Goal: Transaction & Acquisition: Book appointment/travel/reservation

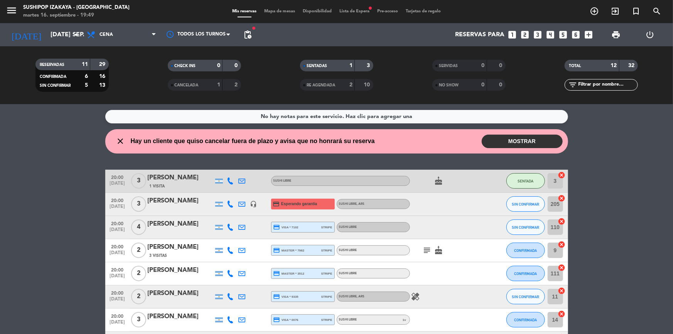
scroll to position [162, 0]
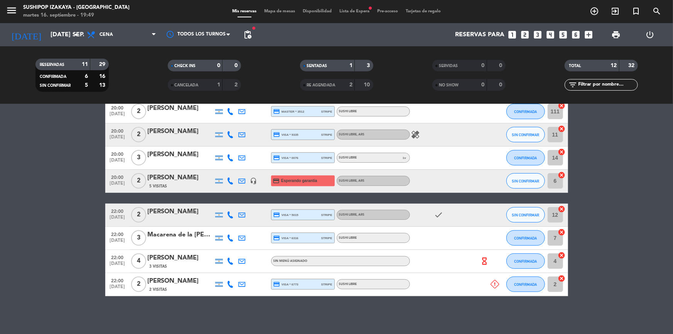
click at [231, 285] on icon at bounding box center [230, 284] width 7 height 7
click at [162, 286] on span "2 Visitas" at bounding box center [159, 289] width 18 height 6
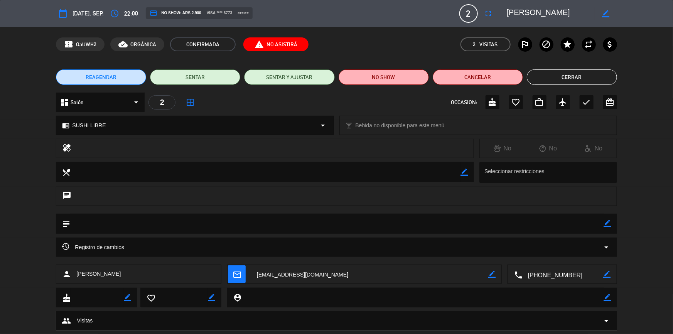
click at [109, 74] on span "REAGENDAR" at bounding box center [101, 77] width 31 height 8
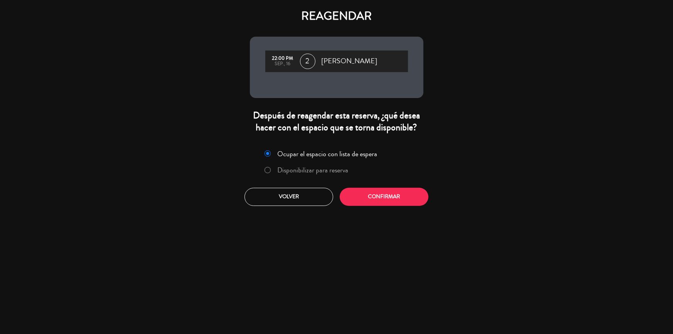
click at [290, 169] on label "Disponibilizar para reserva" at bounding box center [312, 170] width 71 height 7
click at [361, 185] on div "Ocupar el espacio con lista de espera Disponibilizar para reserva Volver Confir…" at bounding box center [336, 176] width 185 height 70
click at [363, 190] on button "Confirmar" at bounding box center [384, 197] width 89 height 18
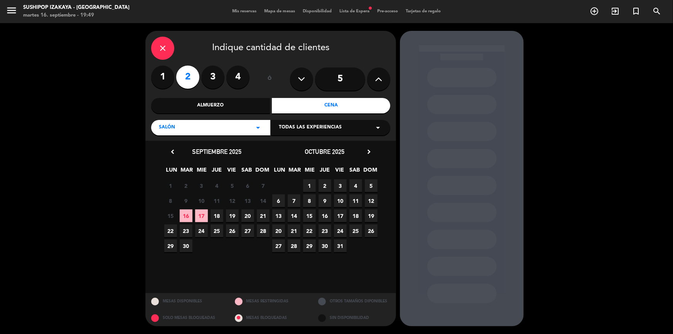
click at [187, 230] on span "23" at bounding box center [186, 230] width 13 height 13
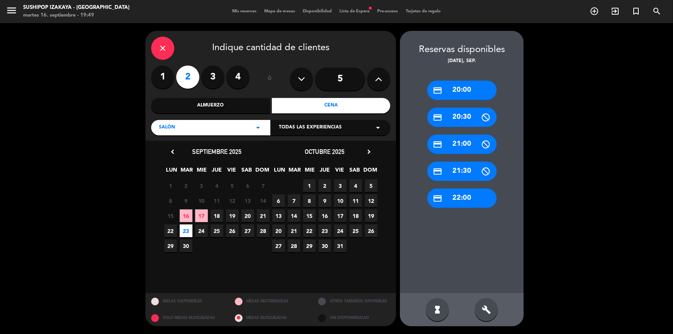
click at [453, 199] on div "credit_card 22:00" at bounding box center [461, 198] width 69 height 19
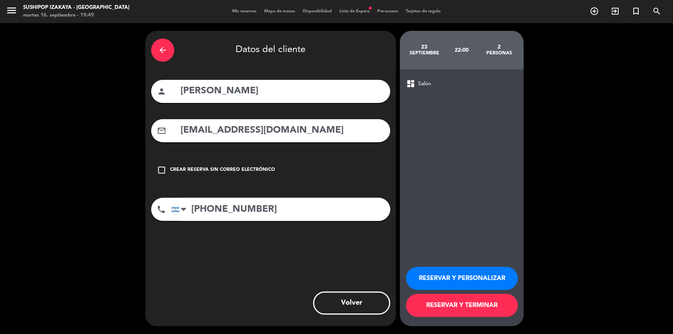
click at [428, 82] on span "Salón" at bounding box center [424, 83] width 13 height 9
click at [354, 300] on button "Volver" at bounding box center [351, 302] width 77 height 23
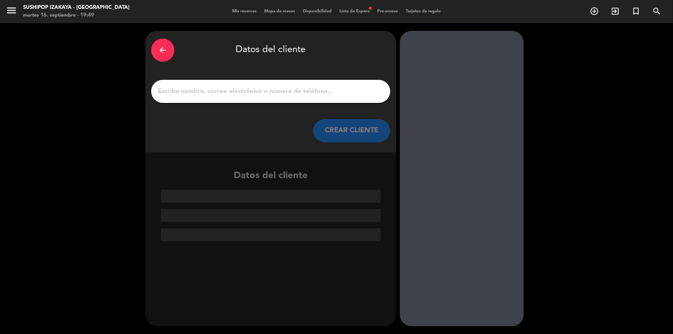
click at [163, 45] on icon "arrow_back" at bounding box center [162, 49] width 9 height 9
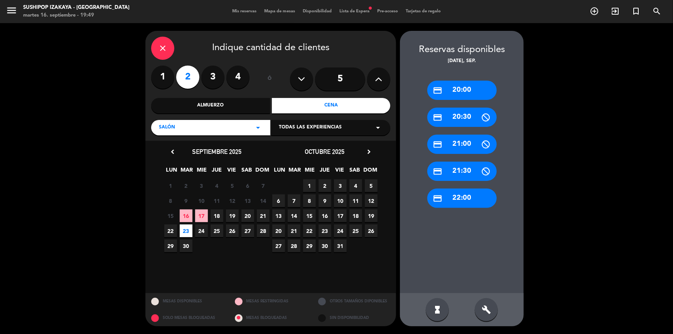
click at [330, 131] on span "Todas las experiencias" at bounding box center [310, 128] width 63 height 8
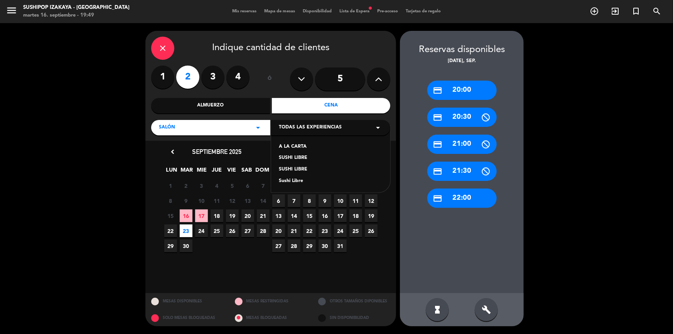
click at [302, 157] on div "SUSHI LIBRE" at bounding box center [331, 158] width 104 height 8
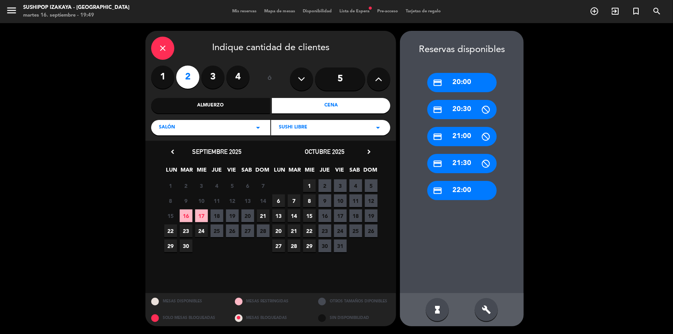
click at [189, 232] on span "23" at bounding box center [186, 230] width 13 height 13
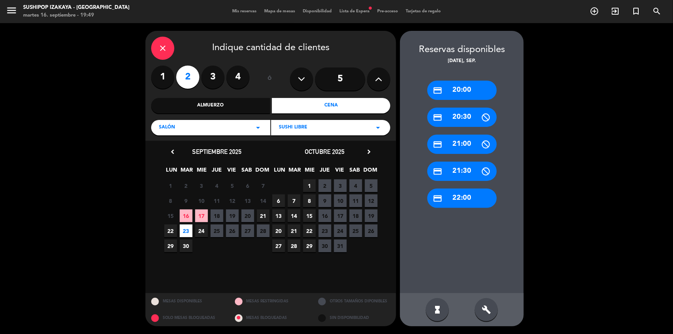
click at [462, 200] on div "credit_card 22:00" at bounding box center [461, 198] width 69 height 19
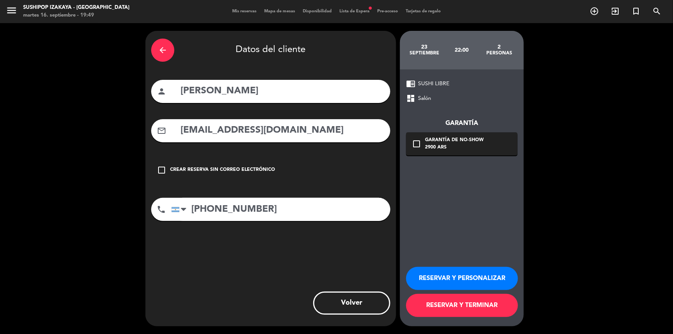
click at [422, 146] on div "check_box_outline_blank Garantía de no-show 2900 ARS" at bounding box center [461, 143] width 111 height 23
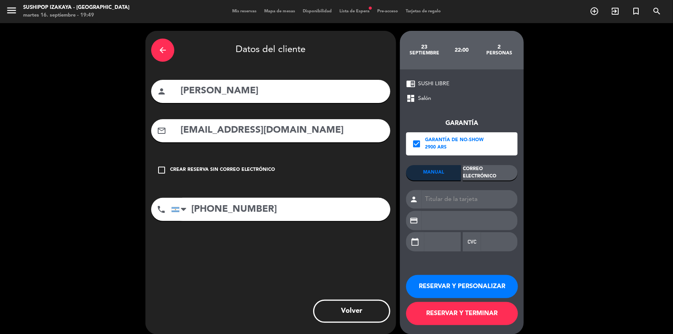
click at [479, 173] on div "Correo Electrónico" at bounding box center [490, 172] width 55 height 15
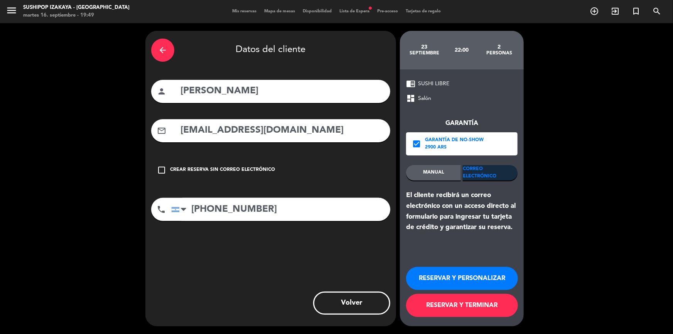
click at [459, 298] on button "RESERVAR Y TERMINAR" at bounding box center [462, 305] width 112 height 23
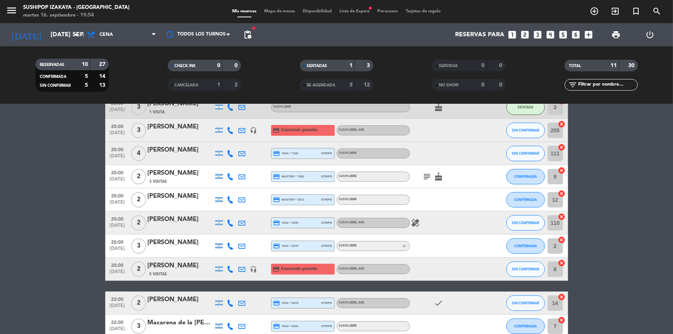
scroll to position [39, 0]
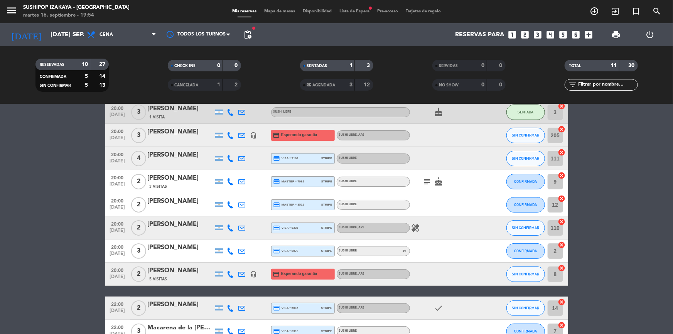
click at [429, 183] on icon "subject" at bounding box center [427, 181] width 9 height 9
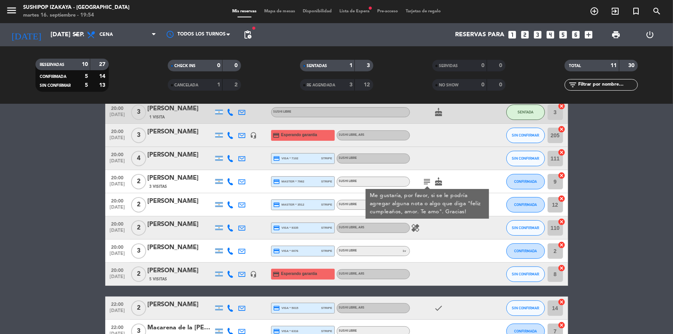
click at [427, 179] on icon "subject" at bounding box center [427, 181] width 9 height 9
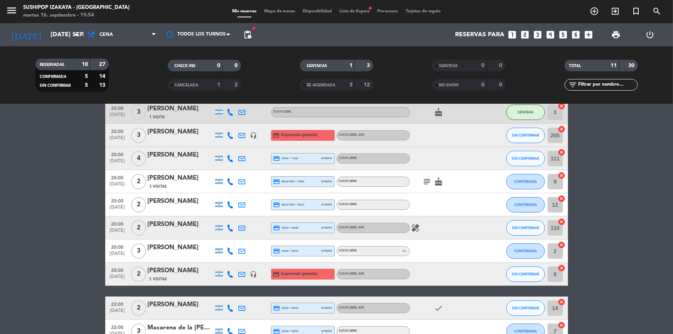
click at [412, 229] on icon "healing" at bounding box center [415, 227] width 9 height 9
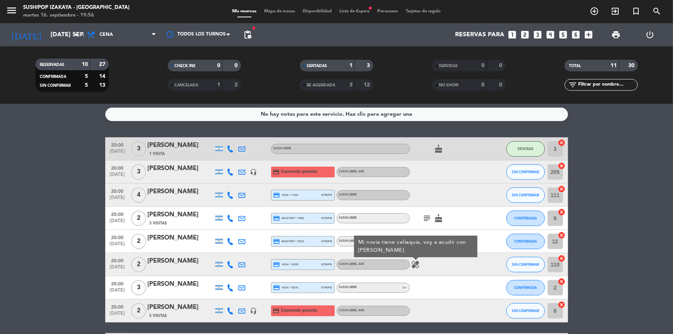
scroll to position [0, 0]
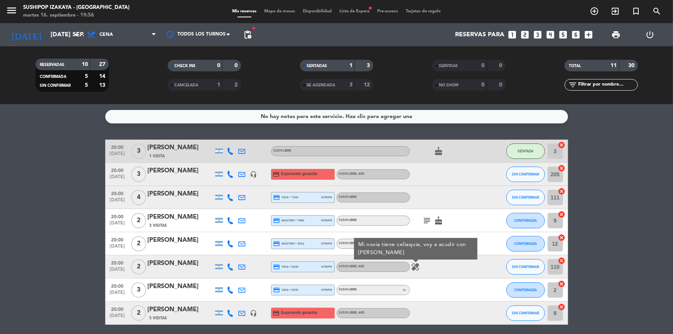
click at [597, 218] on bookings-row "20:00 [DATE] 3 [PERSON_NAME] 1 Visita SUSHI LIBRE cake SENTADA 3 cancel 20:00 […" at bounding box center [336, 272] width 673 height 265
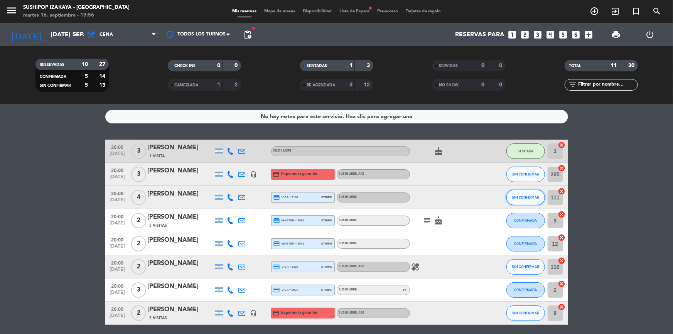
click at [522, 197] on span "SIN CONFIRMAR" at bounding box center [525, 197] width 27 height 4
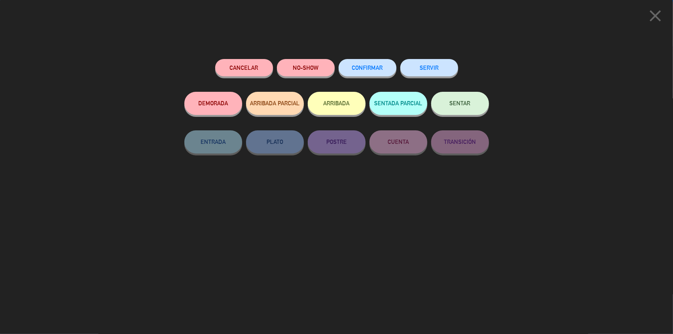
click at [463, 100] on button "SENTAR" at bounding box center [460, 103] width 58 height 23
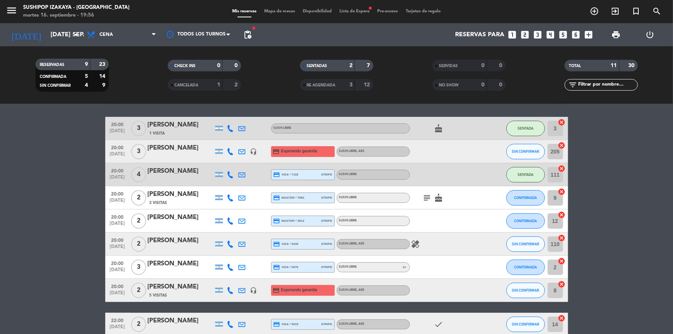
scroll to position [35, 0]
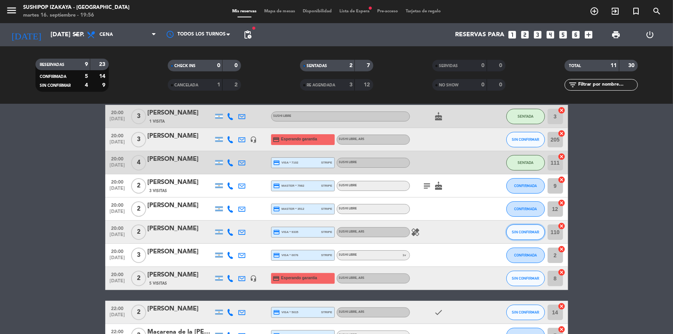
click at [526, 230] on span "SIN CONFIRMAR" at bounding box center [525, 232] width 27 height 4
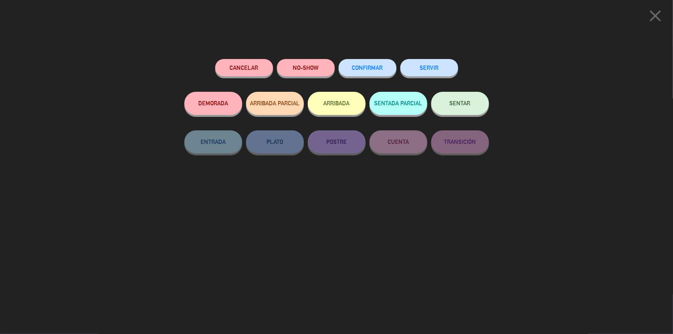
click at [470, 101] on button "SENTAR" at bounding box center [460, 103] width 58 height 23
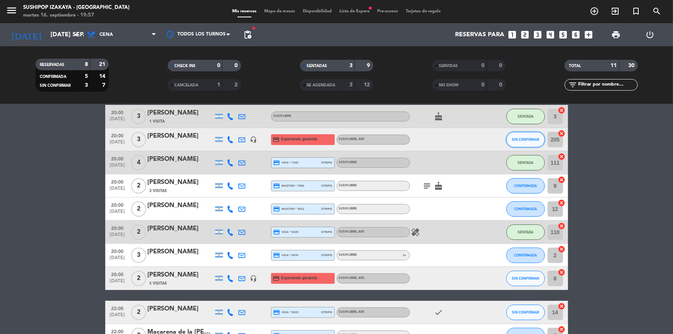
click at [514, 139] on span "SIN CONFIRMAR" at bounding box center [525, 139] width 27 height 4
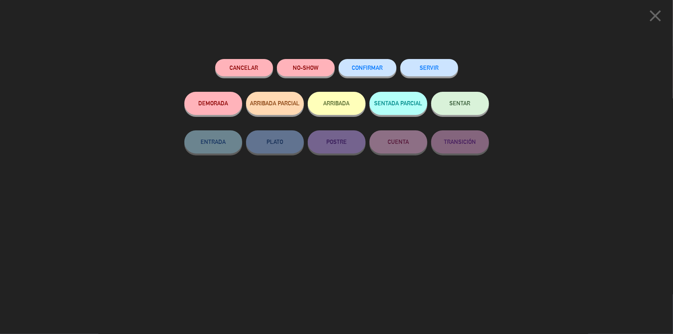
click at [466, 111] on button "SENTAR" at bounding box center [460, 103] width 58 height 23
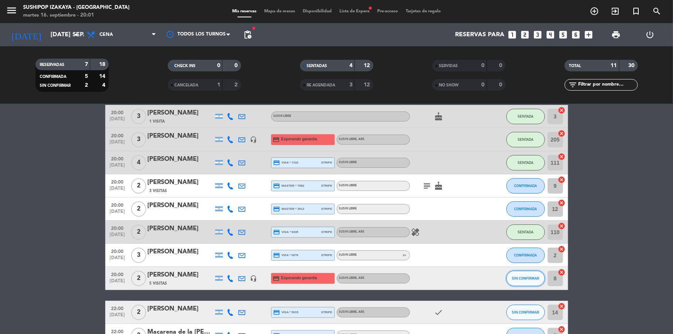
click at [519, 278] on span "SIN CONFIRMAR" at bounding box center [525, 278] width 27 height 4
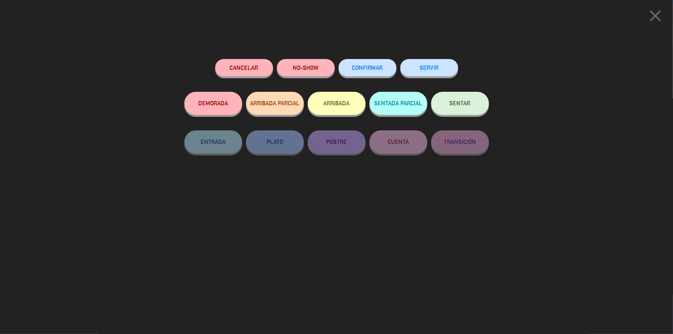
click at [458, 94] on button "SENTAR" at bounding box center [460, 103] width 58 height 23
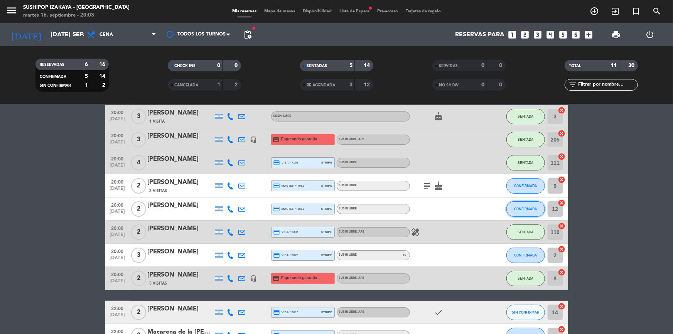
click at [517, 210] on span "CONFIRMADA" at bounding box center [525, 209] width 23 height 4
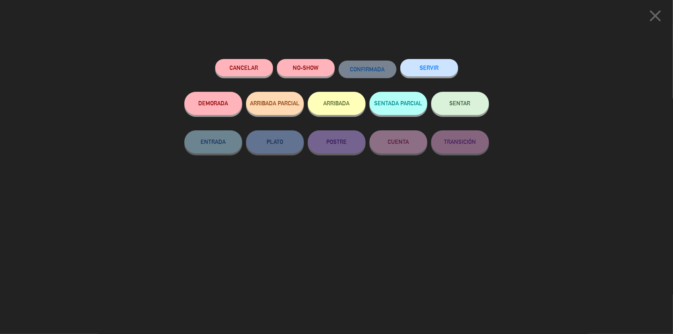
click at [470, 106] on button "SENTAR" at bounding box center [460, 103] width 58 height 23
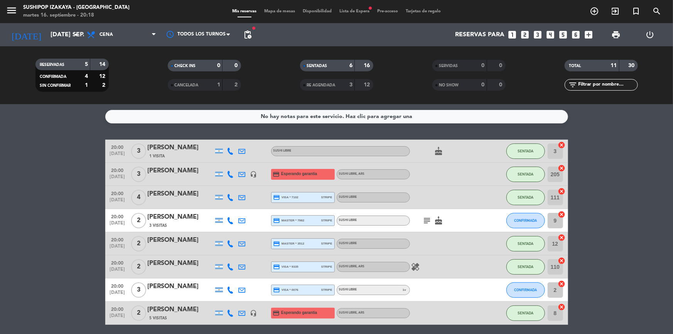
scroll to position [0, 0]
click at [536, 289] on span "CONFIRMADA" at bounding box center [525, 290] width 23 height 4
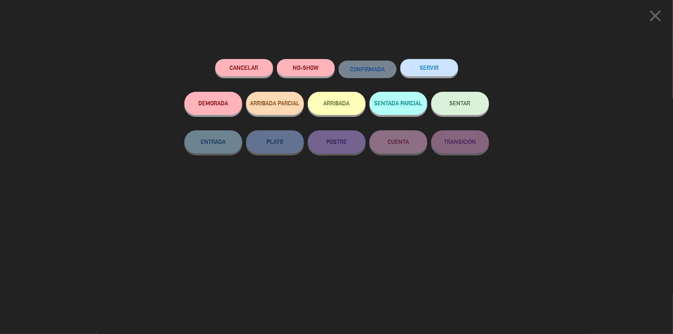
click at [464, 111] on button "SENTAR" at bounding box center [460, 103] width 58 height 23
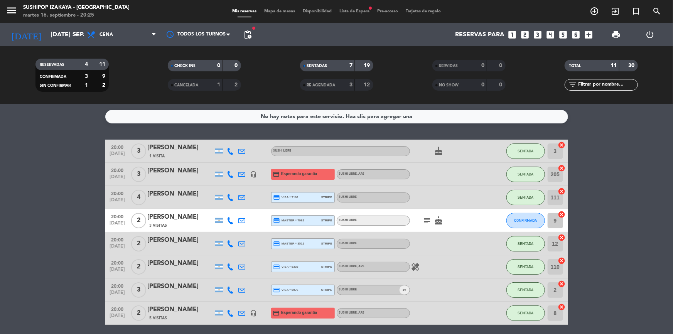
scroll to position [35, 0]
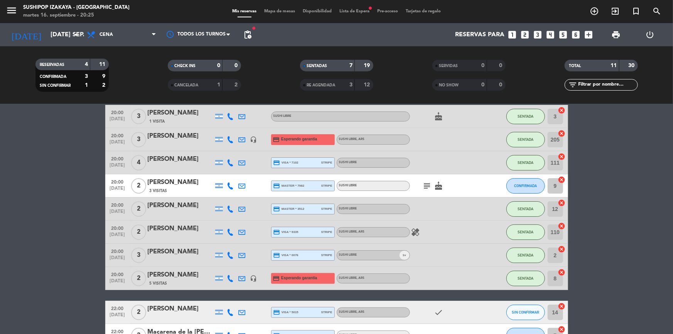
click at [427, 183] on icon "subject" at bounding box center [427, 185] width 9 height 9
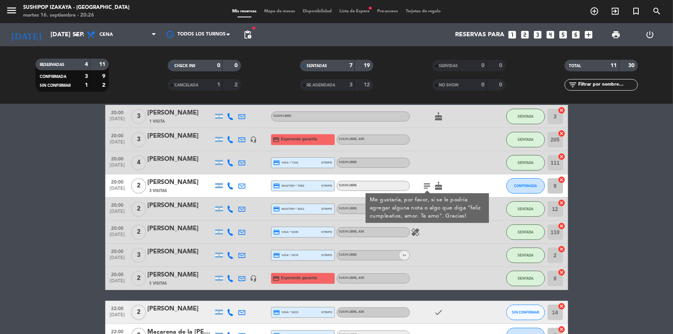
click at [427, 183] on icon "subject" at bounding box center [427, 185] width 9 height 9
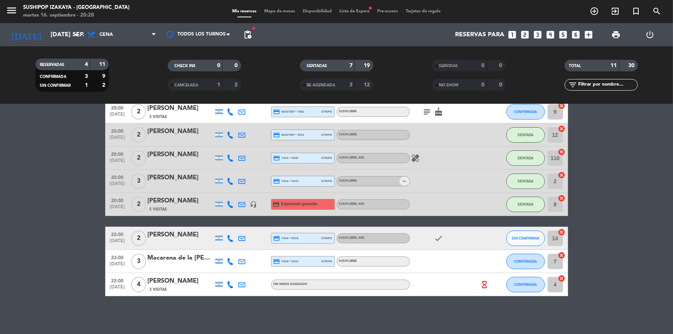
scroll to position [109, 0]
click at [484, 285] on icon "hourglass_empty" at bounding box center [484, 284] width 8 height 8
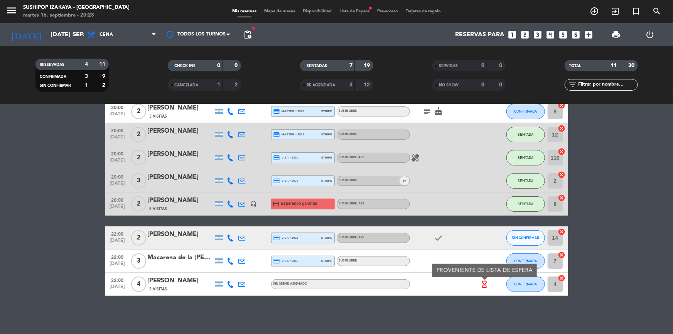
click at [484, 285] on icon "hourglass_empty" at bounding box center [484, 284] width 8 height 8
click at [350, 13] on span "Lista de Espera fiber_manual_record" at bounding box center [354, 11] width 38 height 4
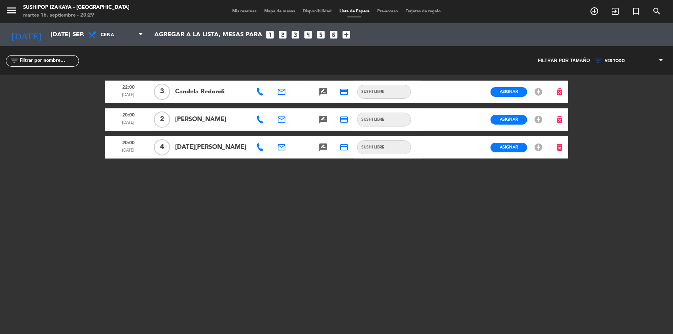
drag, startPoint x: 252, startPoint y: 12, endPoint x: 257, endPoint y: 11, distance: 4.8
click at [257, 11] on span "Mis reservas" at bounding box center [244, 11] width 32 height 4
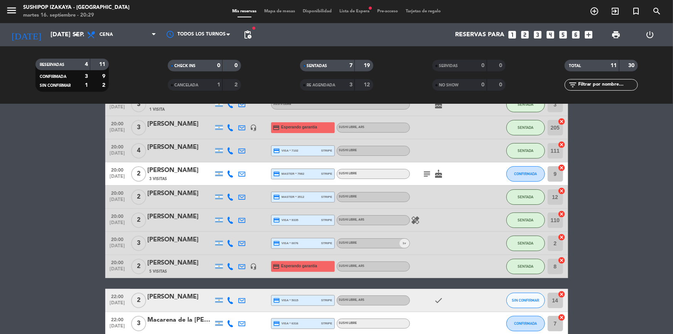
scroll to position [109, 0]
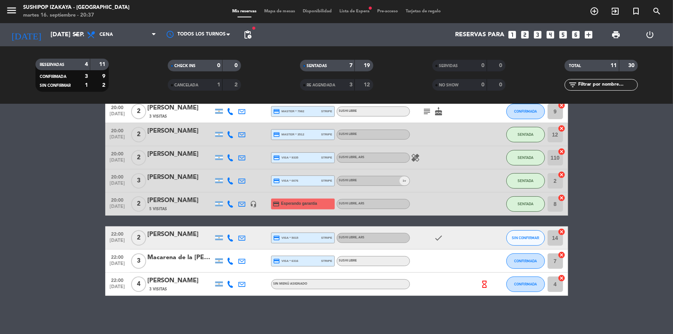
click at [354, 12] on span "Lista de Espera fiber_manual_record" at bounding box center [354, 11] width 38 height 4
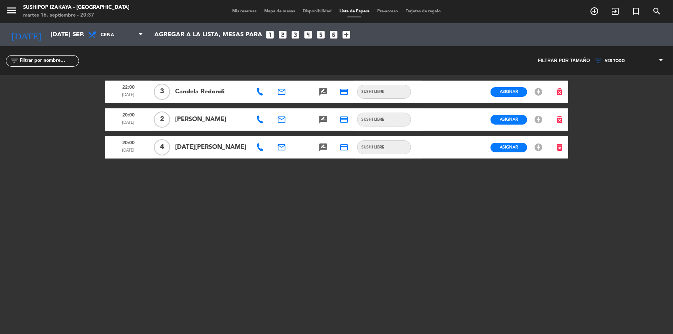
click at [238, 13] on span "Mis reservas" at bounding box center [244, 11] width 32 height 4
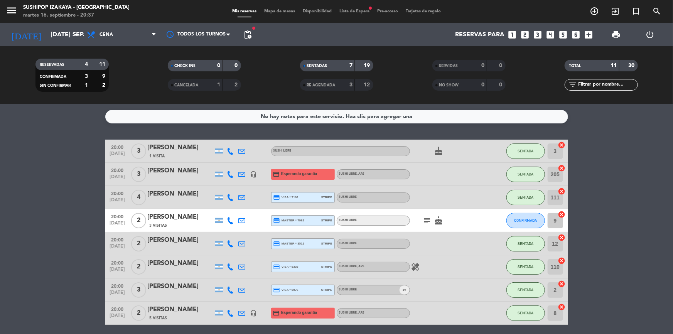
scroll to position [35, 0]
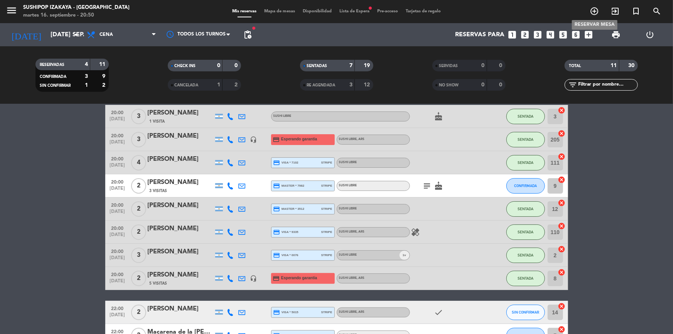
click at [595, 11] on icon "add_circle_outline" at bounding box center [593, 11] width 9 height 9
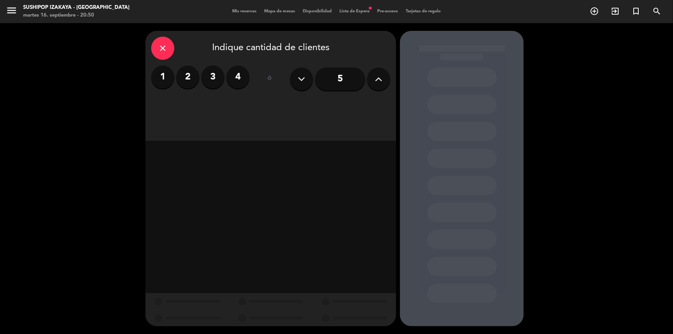
click at [184, 75] on label "2" at bounding box center [187, 77] width 23 height 23
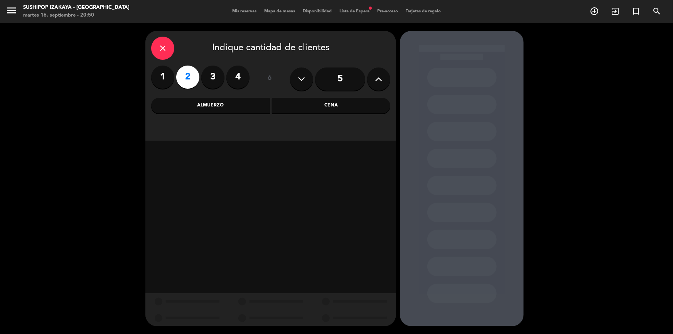
click at [317, 110] on div "Cena" at bounding box center [331, 105] width 119 height 15
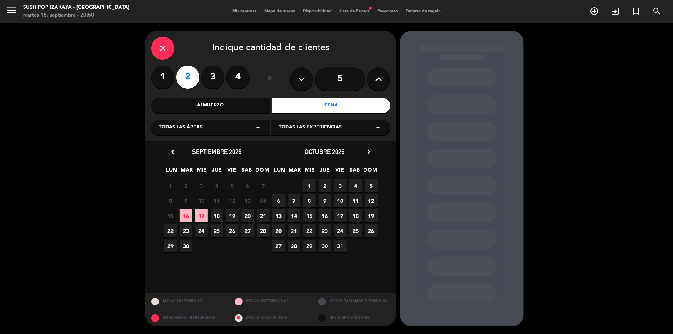
click at [210, 126] on div "Todas las áreas arrow_drop_down" at bounding box center [210, 127] width 119 height 15
click at [179, 148] on div "Salón" at bounding box center [211, 147] width 104 height 8
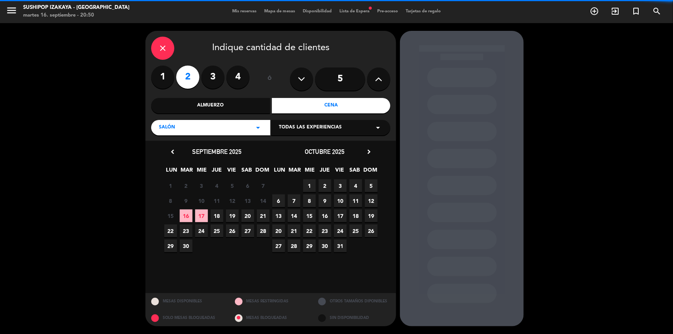
click at [339, 131] on span "Todas las experiencias" at bounding box center [310, 128] width 63 height 8
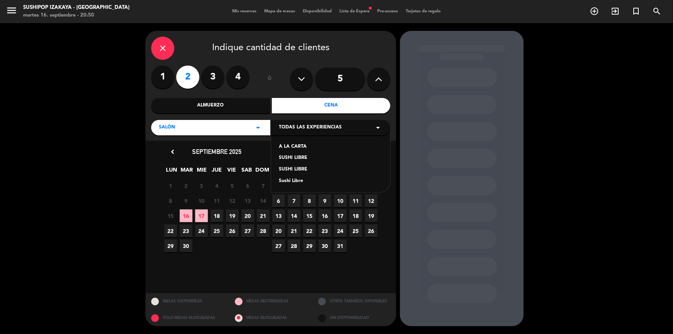
click at [289, 147] on div "A LA CARTA" at bounding box center [331, 147] width 104 height 8
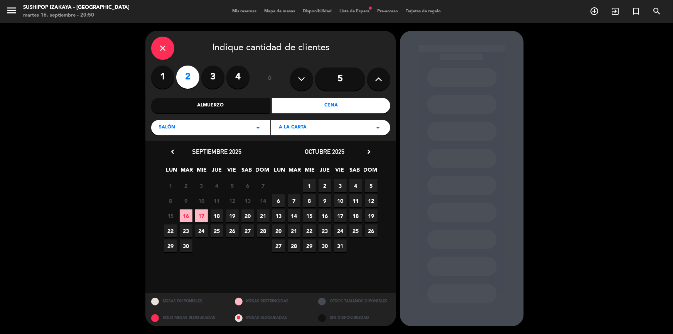
click at [185, 214] on span "16" at bounding box center [186, 215] width 13 height 13
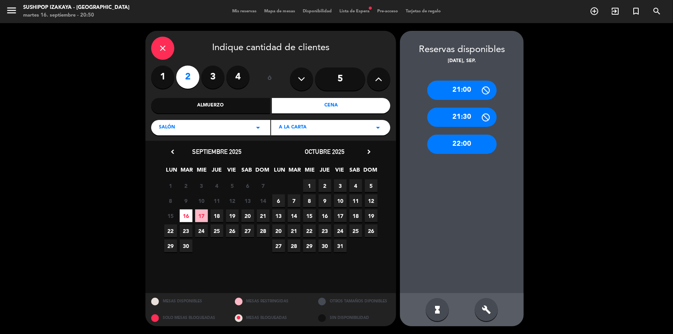
click at [456, 143] on div "22:00" at bounding box center [461, 144] width 69 height 19
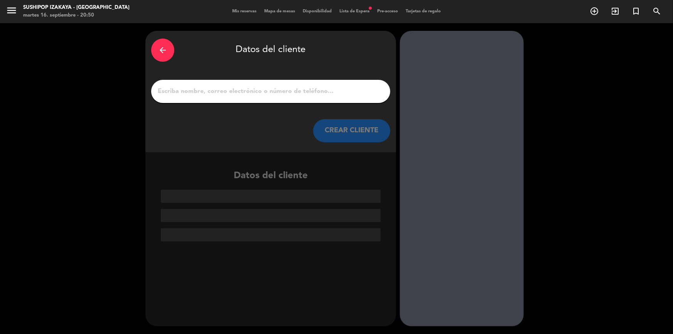
paste input "[PERSON_NAME]"
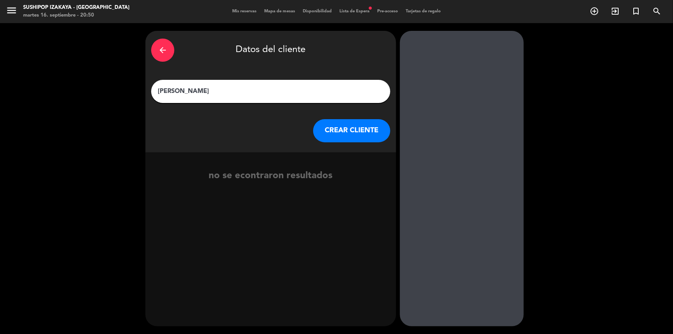
type input "[PERSON_NAME]"
click at [327, 137] on button "CREAR CLIENTE" at bounding box center [351, 130] width 77 height 23
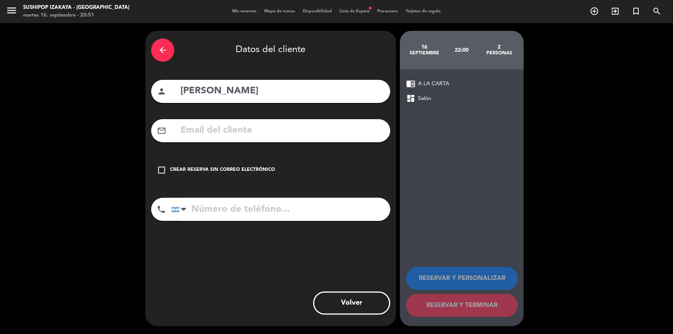
paste input "[EMAIL_ADDRESS][DOMAIN_NAME]"
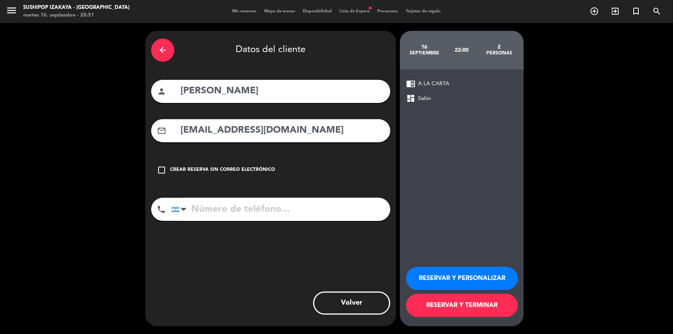
type input "[EMAIL_ADDRESS][DOMAIN_NAME]"
paste input "[PHONE_NUMBER]"
type input "[PHONE_NUMBER]"
click at [446, 306] on button "RESERVAR Y TERMINAR" at bounding box center [462, 305] width 112 height 23
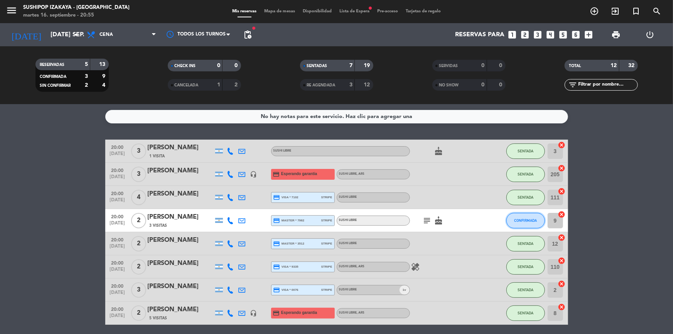
click at [520, 219] on span "CONFIRMADA" at bounding box center [525, 220] width 23 height 4
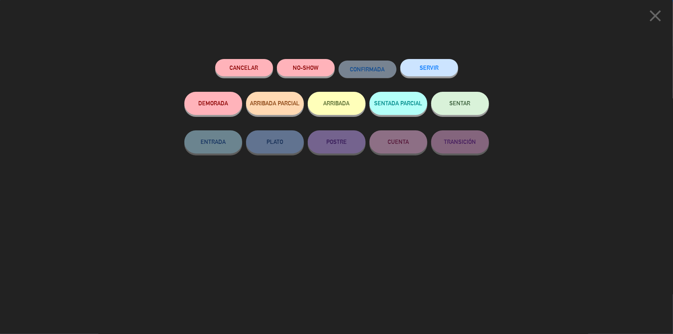
click at [468, 110] on button "SENTAR" at bounding box center [460, 103] width 58 height 23
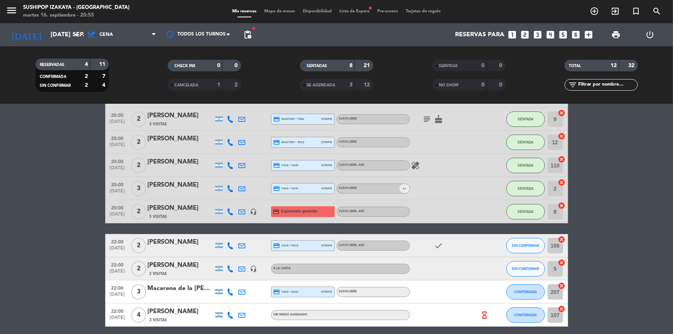
scroll to position [132, 0]
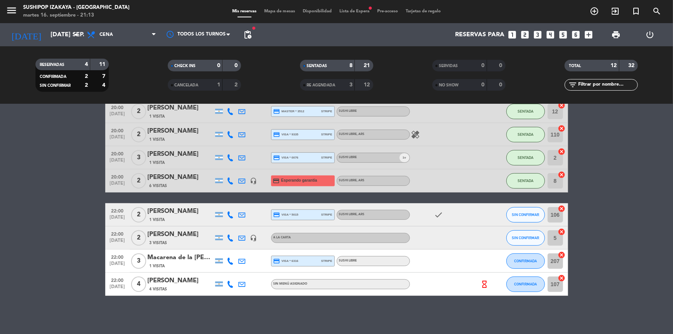
click at [333, 323] on div "No hay notas para este servicio. Haz clic para agregar una 20:00 [DATE] 3 [PERS…" at bounding box center [336, 219] width 673 height 230
click at [529, 239] on span "SIN CONFIRMAR" at bounding box center [525, 238] width 27 height 4
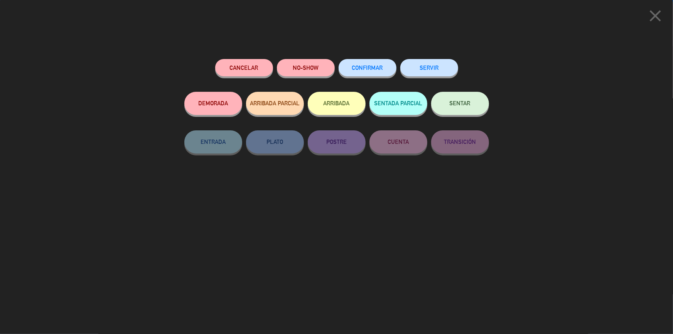
click at [459, 104] on span "SENTAR" at bounding box center [460, 103] width 21 height 7
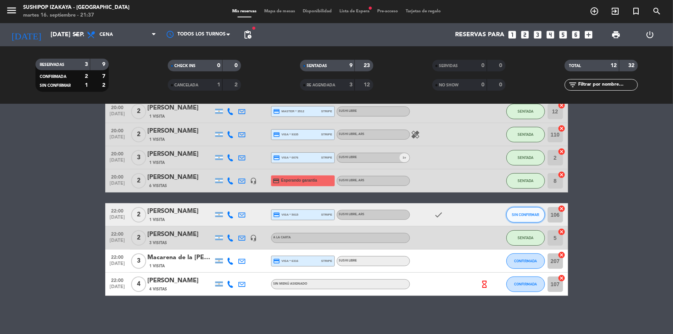
click at [524, 214] on span "SIN CONFIRMAR" at bounding box center [525, 214] width 27 height 4
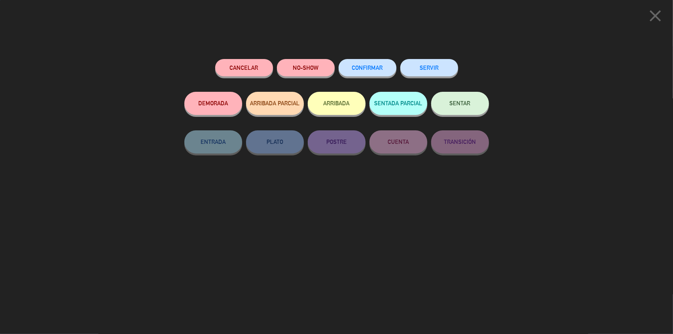
click at [474, 111] on button "SENTAR" at bounding box center [460, 103] width 58 height 23
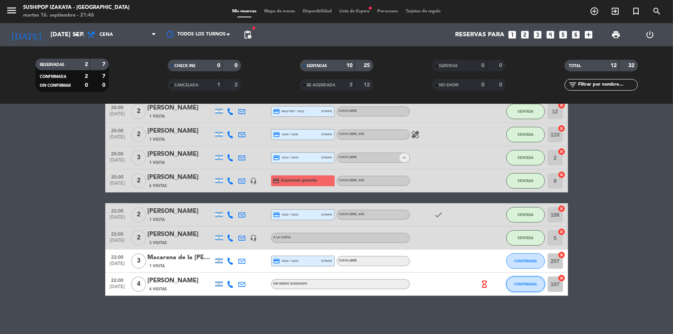
click at [529, 286] on button "CONFIRMADA" at bounding box center [525, 283] width 39 height 15
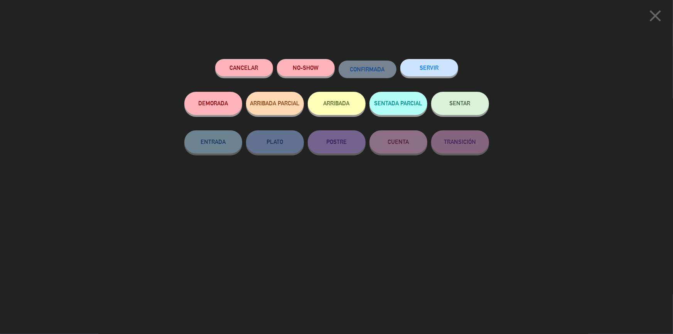
click at [456, 112] on button "SENTAR" at bounding box center [460, 103] width 58 height 23
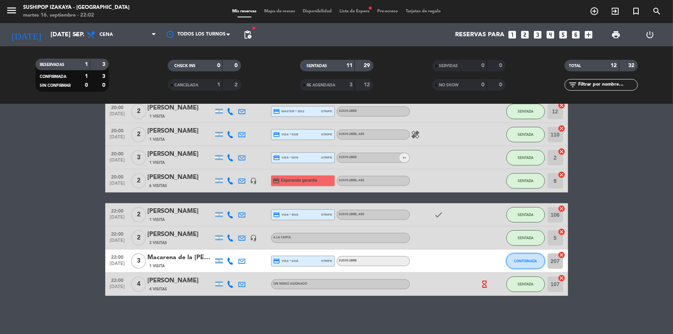
click at [528, 259] on span "CONFIRMADA" at bounding box center [525, 261] width 23 height 4
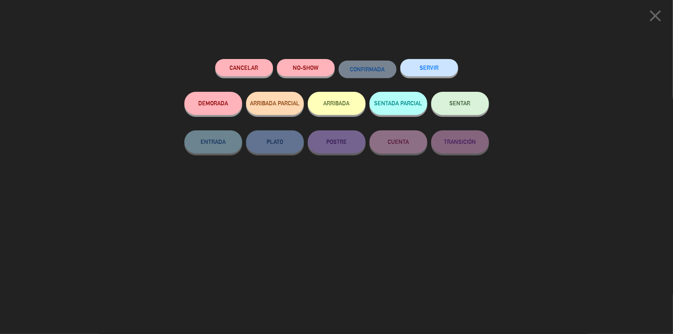
click at [466, 104] on span "SENTAR" at bounding box center [460, 103] width 21 height 7
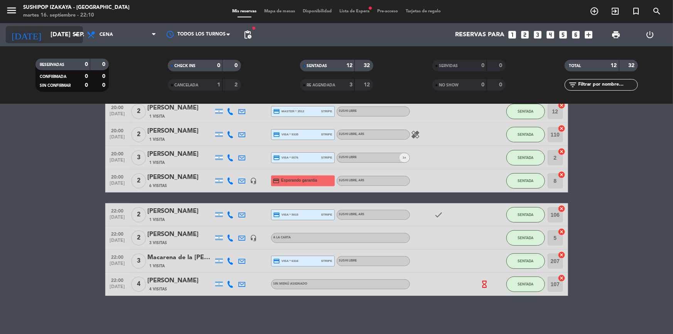
click at [66, 31] on input "[DATE] sep." at bounding box center [87, 34] width 81 height 15
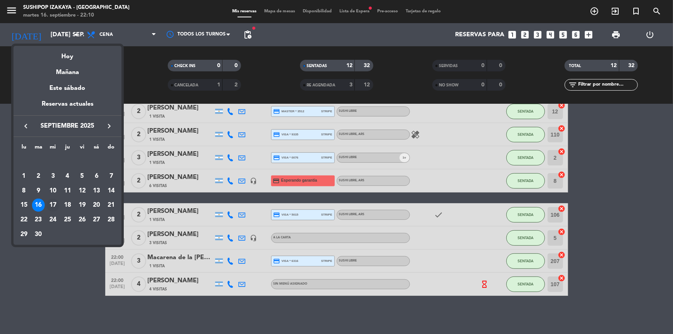
click at [53, 203] on div "17" at bounding box center [52, 205] width 13 height 13
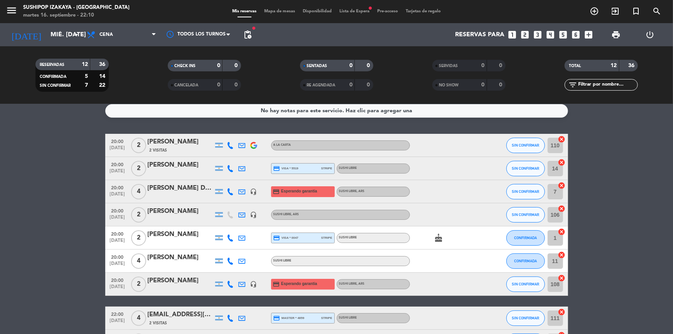
scroll to position [0, 0]
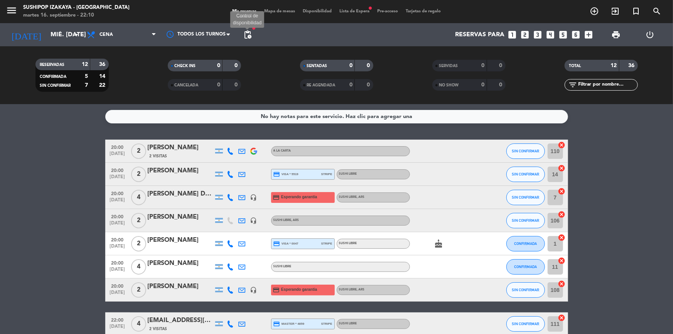
click at [246, 34] on span "pending_actions" at bounding box center [247, 34] width 9 height 9
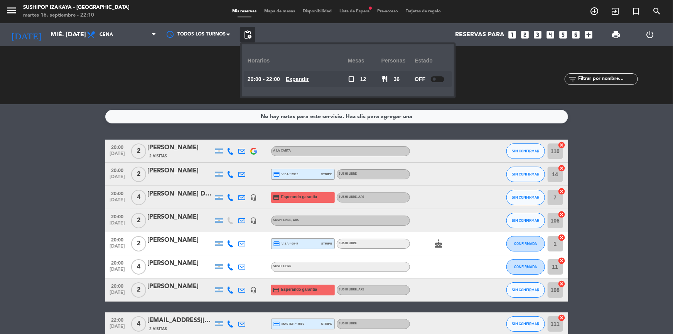
click at [246, 34] on span "pending_actions" at bounding box center [247, 34] width 9 height 9
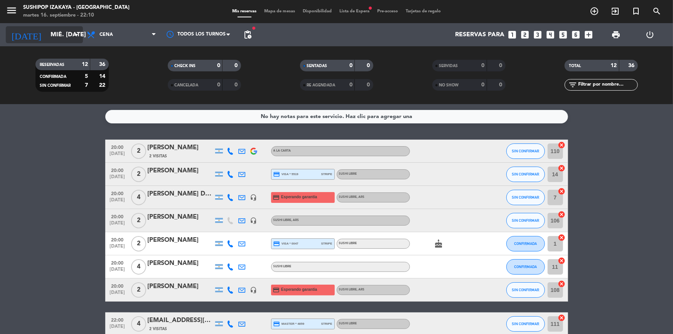
click at [47, 36] on input "mié. [DATE]" at bounding box center [87, 34] width 81 height 15
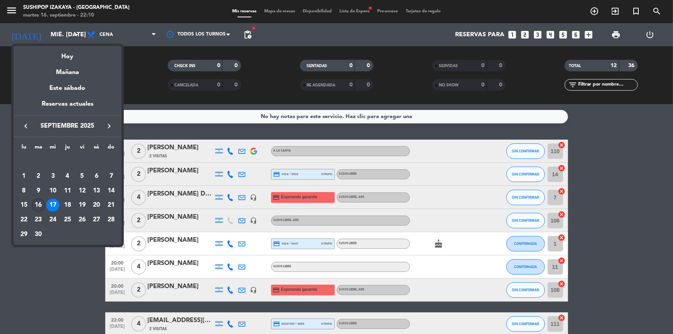
click at [41, 203] on div "16" at bounding box center [38, 205] width 13 height 13
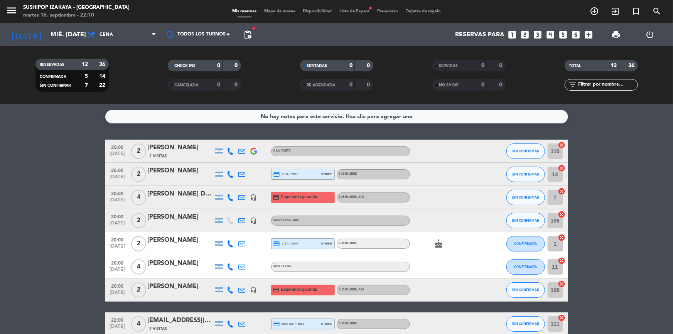
type input "[DATE] sep."
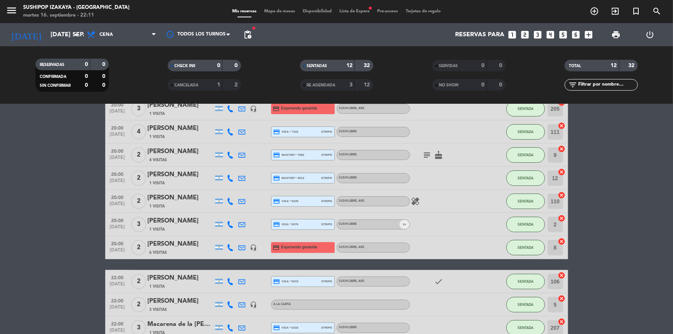
scroll to position [132, 0]
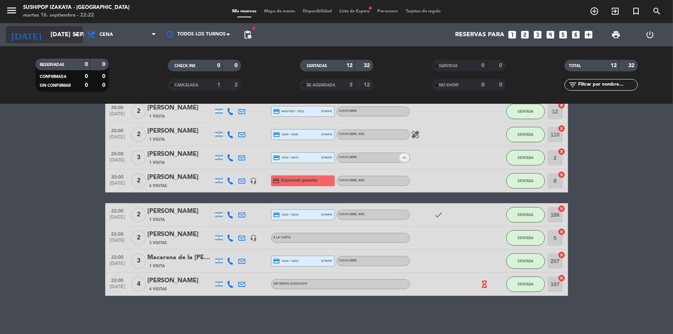
click at [57, 28] on input "[DATE] sep." at bounding box center [87, 34] width 81 height 15
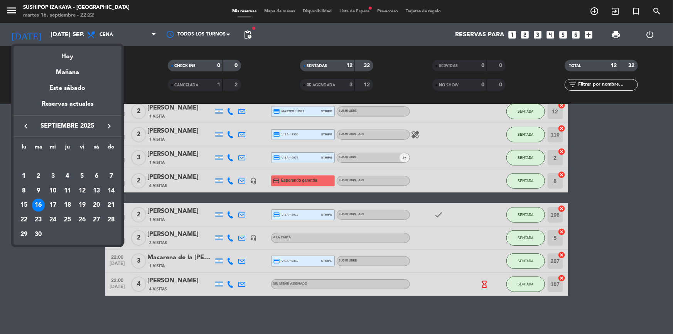
click at [62, 264] on div at bounding box center [336, 167] width 673 height 334
